Goal: Task Accomplishment & Management: Use online tool/utility

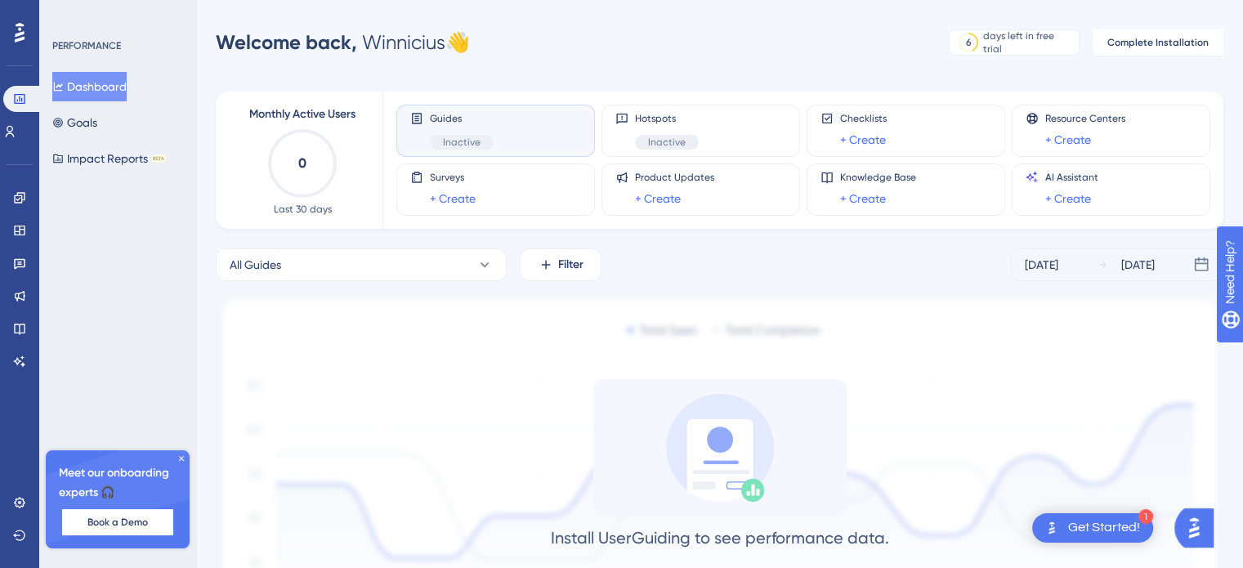
scroll to position [157, 0]
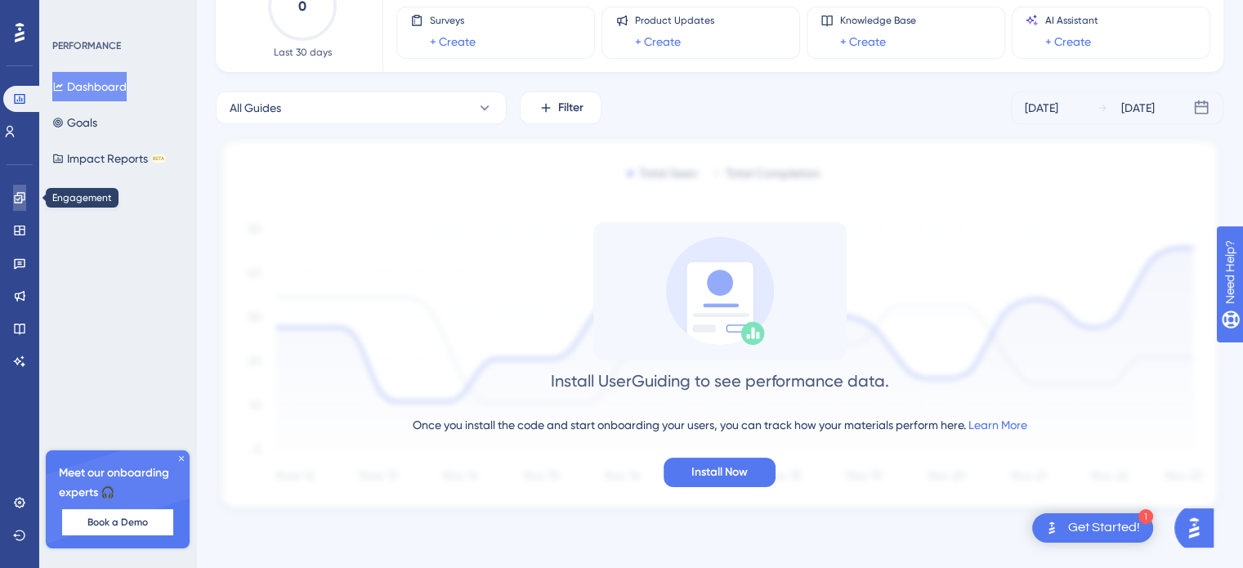
click at [18, 194] on icon at bounding box center [19, 197] width 13 height 13
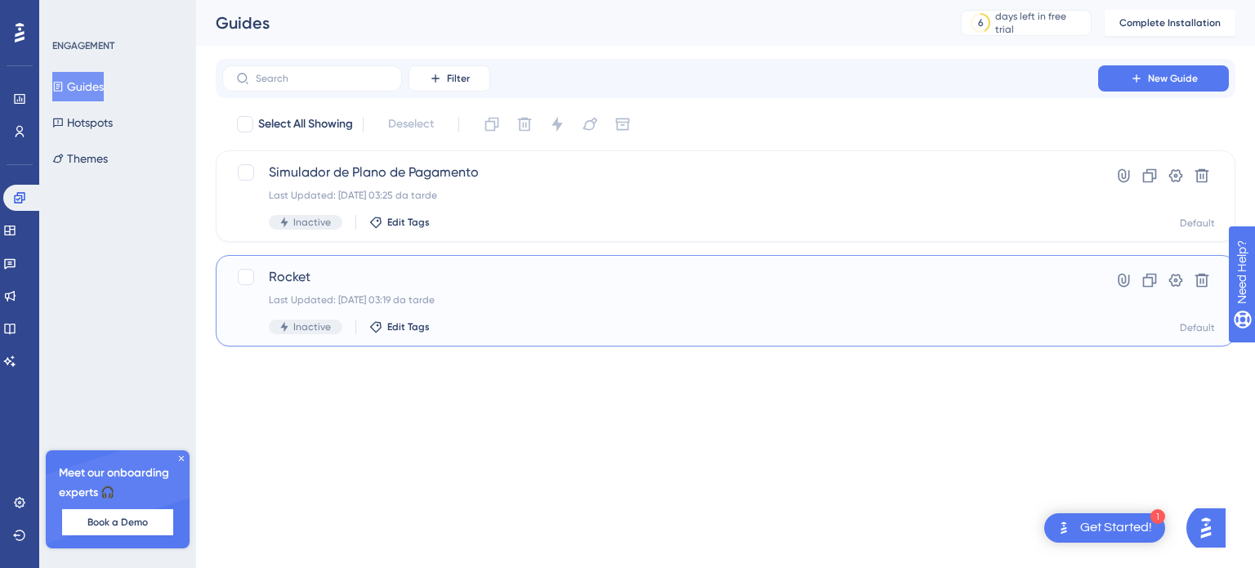
click at [380, 283] on span "Rocket" at bounding box center [660, 277] width 783 height 20
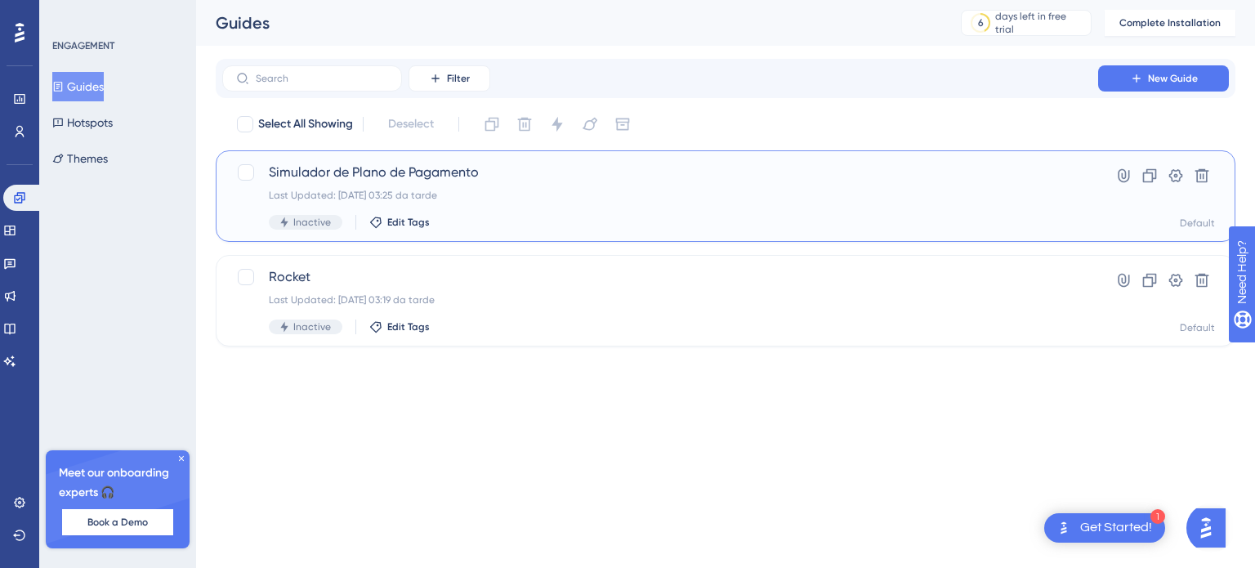
click at [390, 165] on span "Simulador de Plano de Pagamento" at bounding box center [660, 173] width 783 height 20
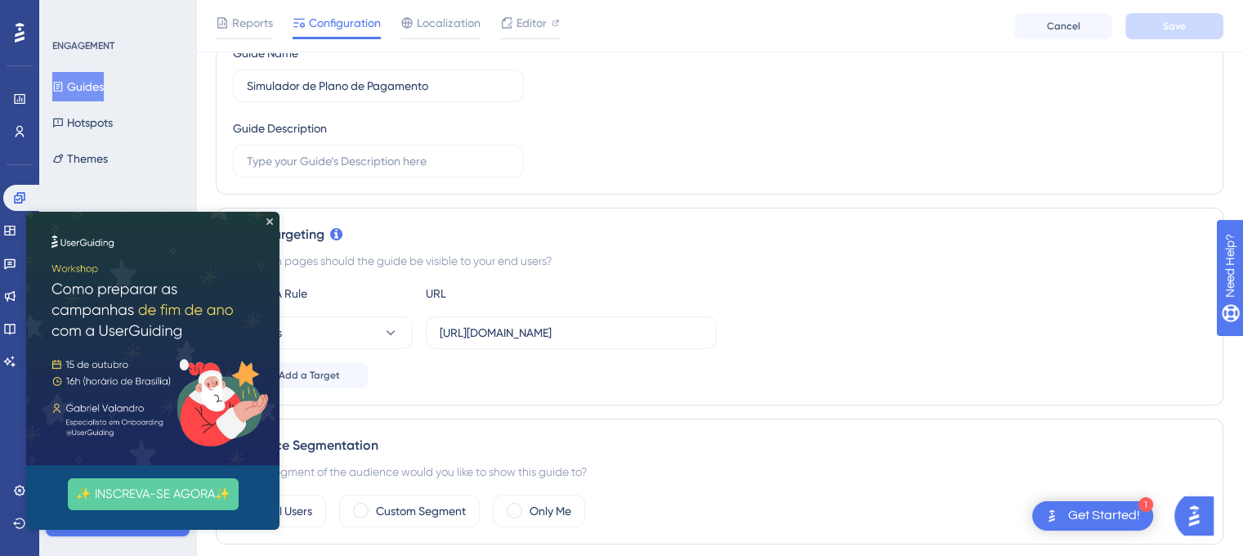
scroll to position [245, 0]
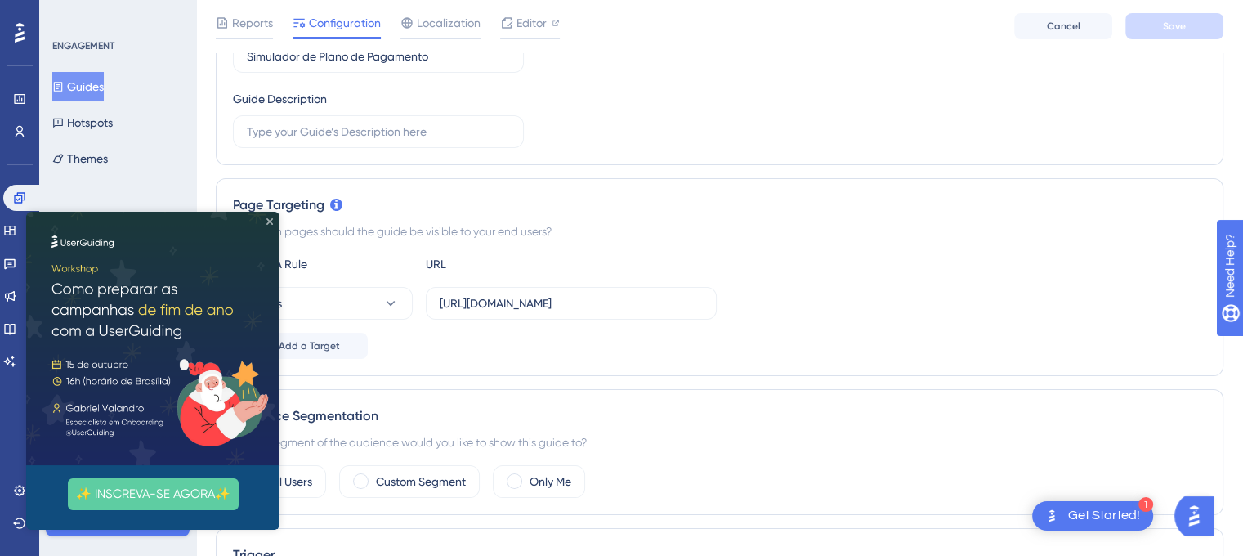
click at [270, 220] on icon "Close Preview" at bounding box center [269, 221] width 7 height 7
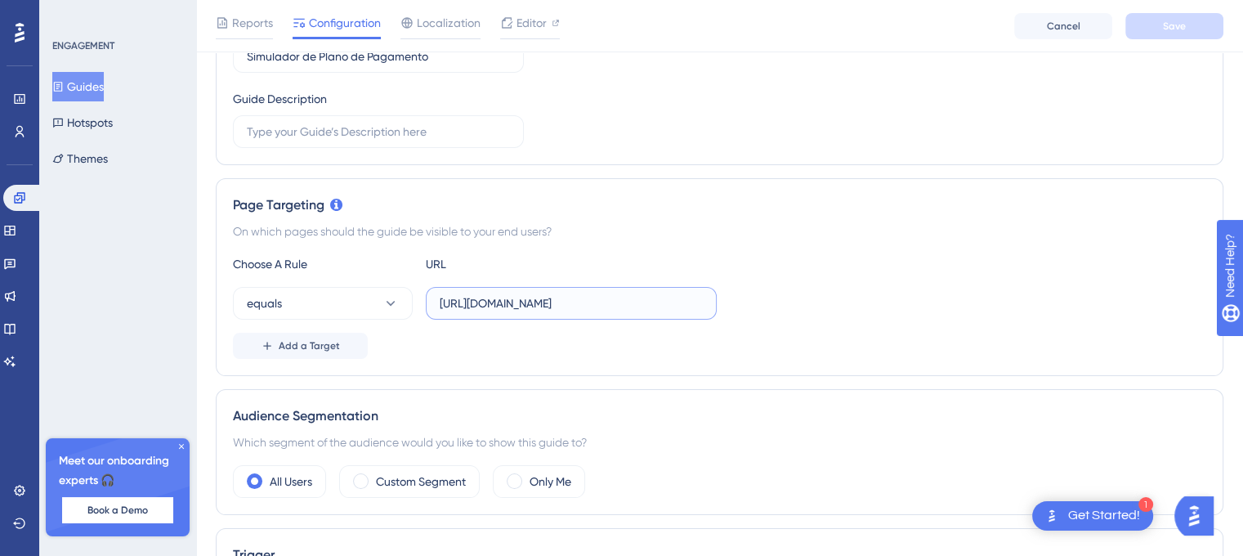
click at [572, 306] on input "[URL][DOMAIN_NAME]" at bounding box center [571, 303] width 263 height 18
click at [572, 307] on input "[URL][DOMAIN_NAME]" at bounding box center [571, 303] width 263 height 18
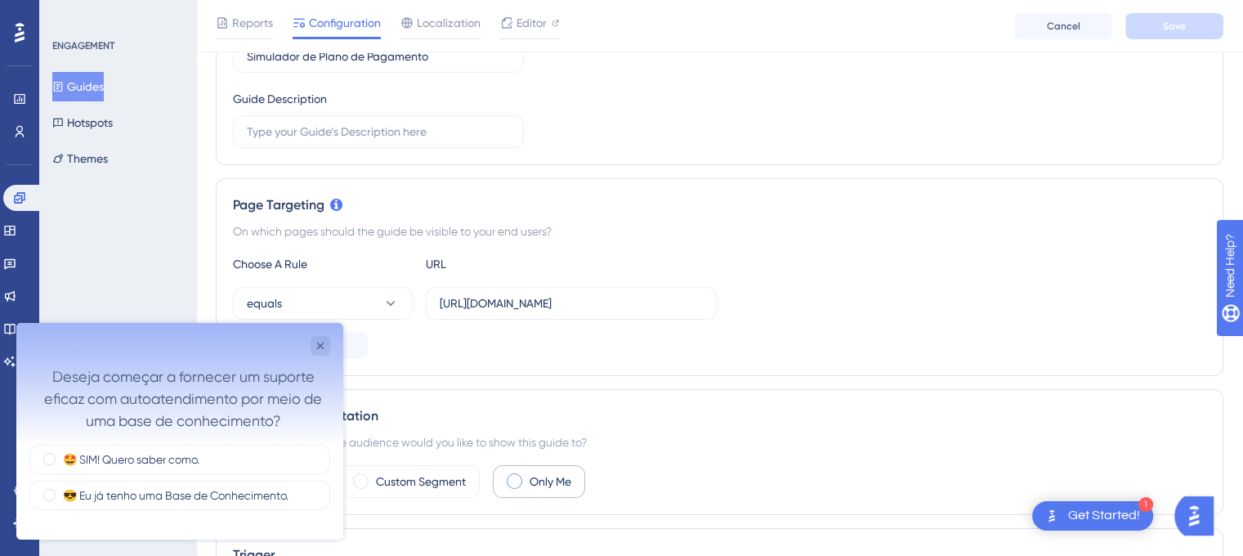
scroll to position [408, 0]
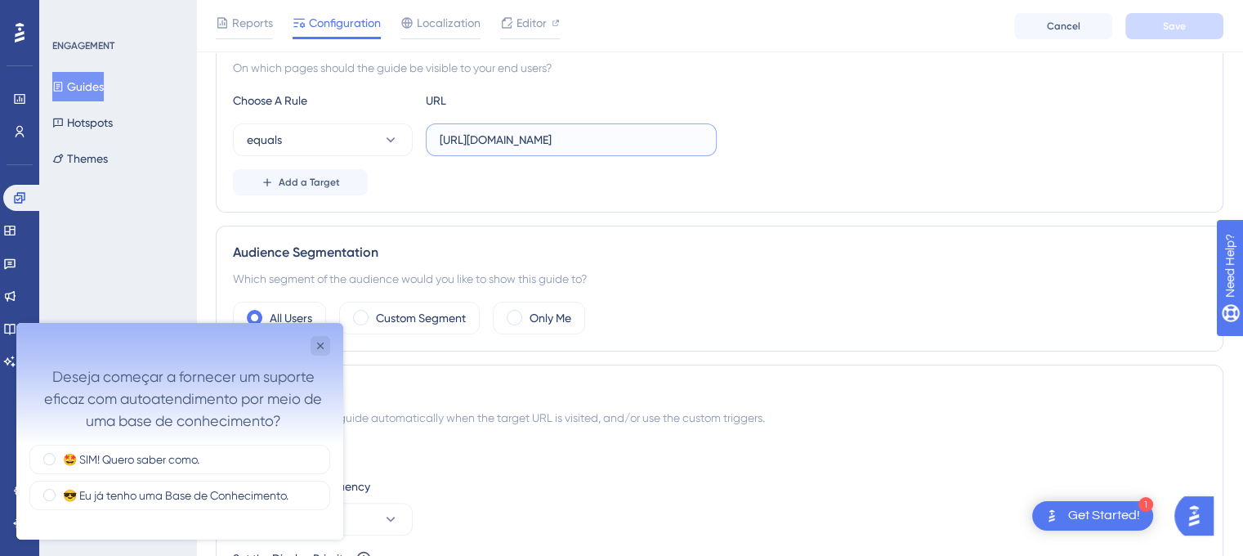
click at [541, 131] on input "[URL][DOMAIN_NAME]" at bounding box center [571, 140] width 263 height 18
